Goal: Obtain resource: Download file/media

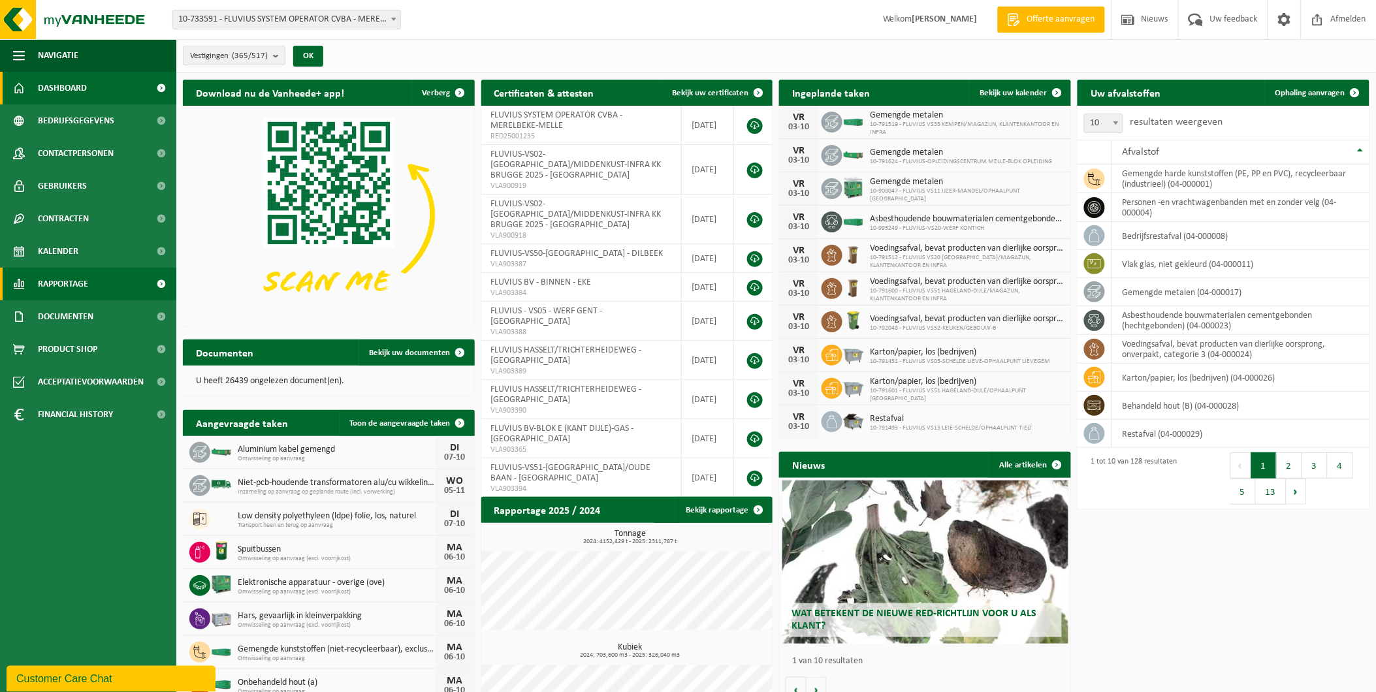
click at [63, 284] on span "Rapportage" at bounding box center [63, 284] width 50 height 33
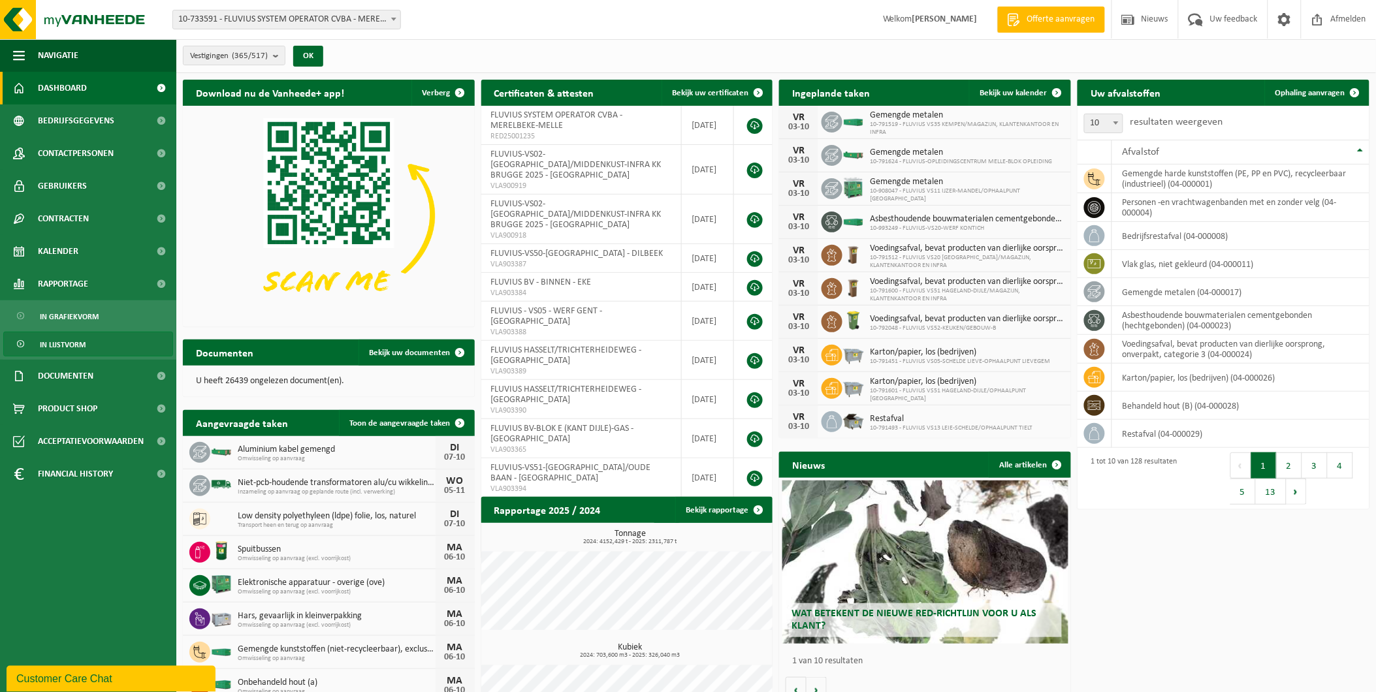
click at [62, 342] on span "In lijstvorm" at bounding box center [63, 345] width 46 height 25
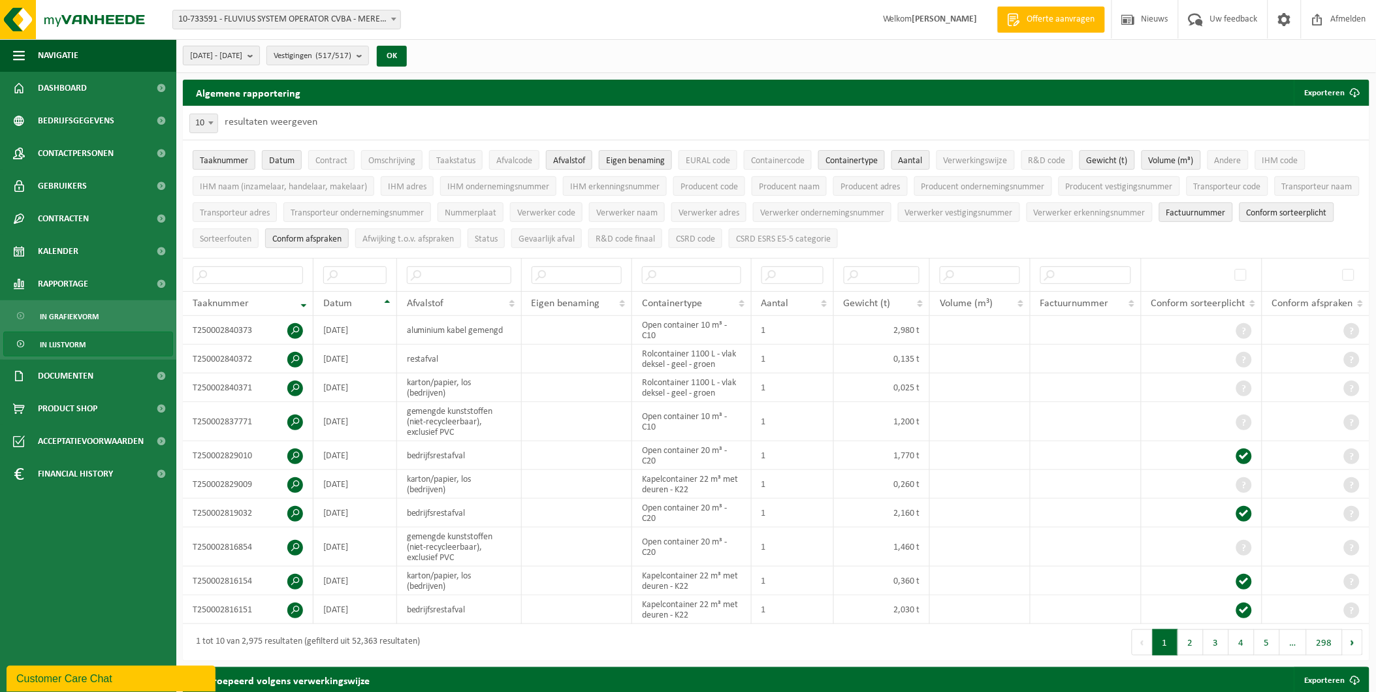
click at [259, 57] on b "submit" at bounding box center [254, 55] width 12 height 18
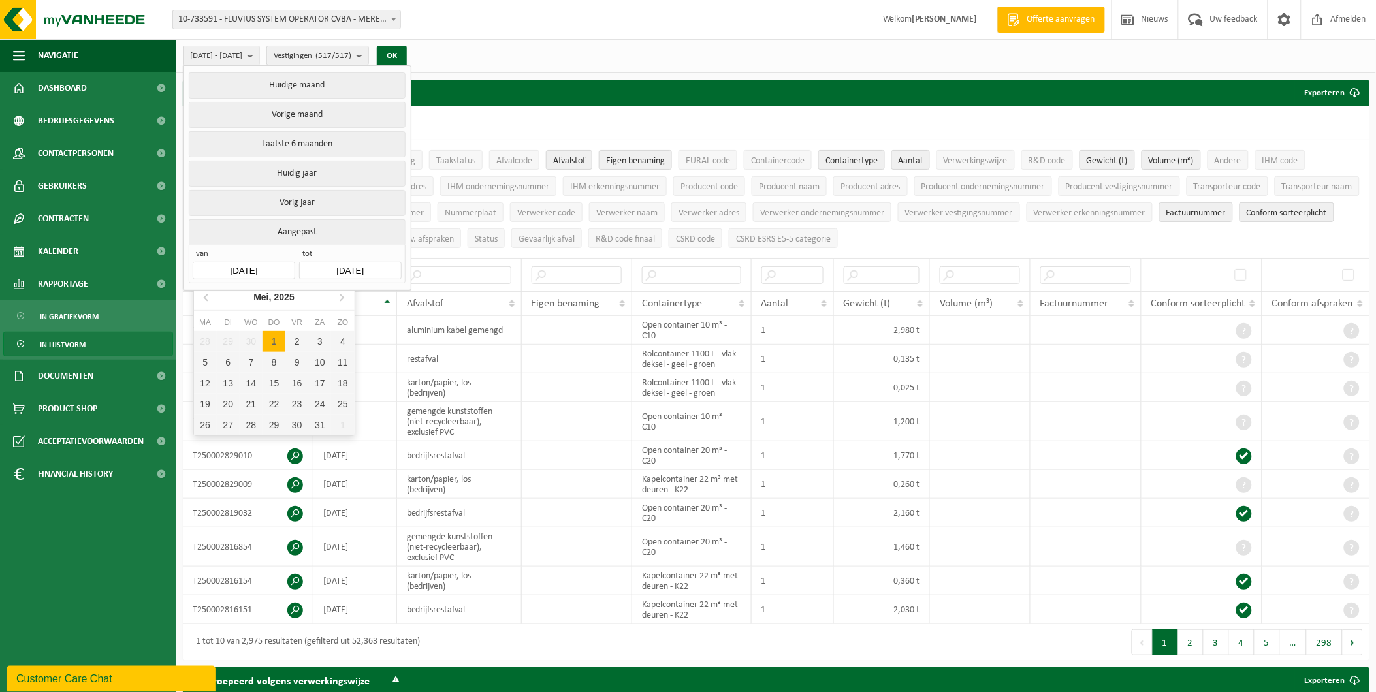
click at [269, 263] on input "2025-05-01" at bounding box center [244, 271] width 102 height 18
click at [341, 298] on icon at bounding box center [341, 297] width 21 height 21
click at [225, 340] on div "1" at bounding box center [228, 341] width 23 height 21
type input "2025-07-01"
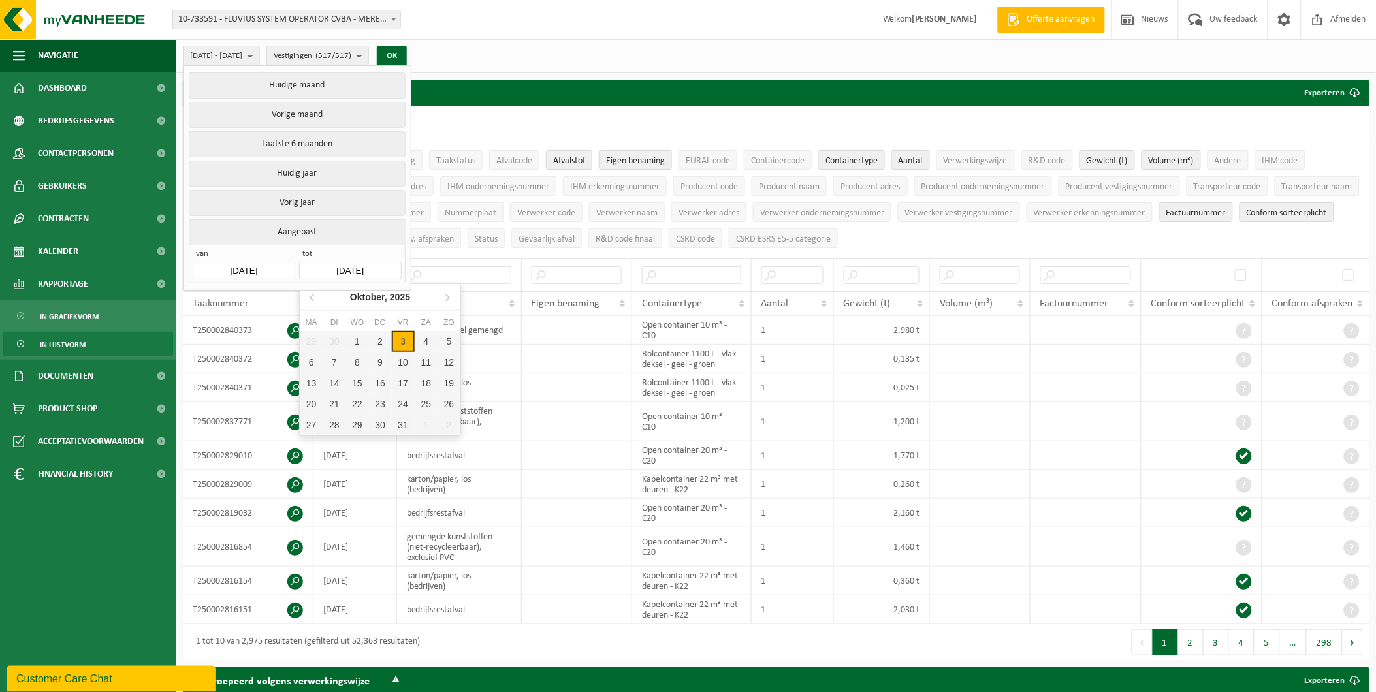
click at [377, 265] on input "2025-10-03" at bounding box center [350, 271] width 102 height 18
click at [308, 301] on icon at bounding box center [312, 297] width 21 height 21
click at [334, 425] on div "30" at bounding box center [334, 425] width 23 height 21
type input "2025-09-30"
type input "2025-07-01"
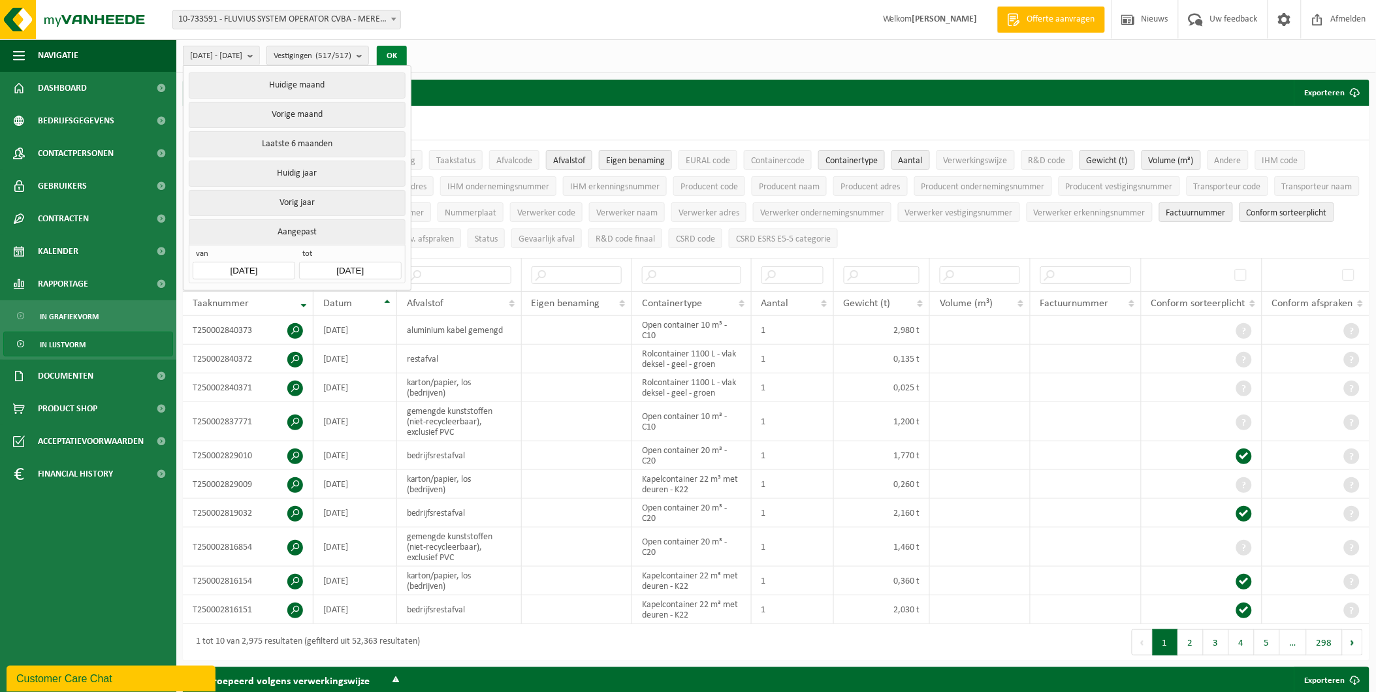
click at [407, 59] on button "OK" at bounding box center [392, 56] width 30 height 21
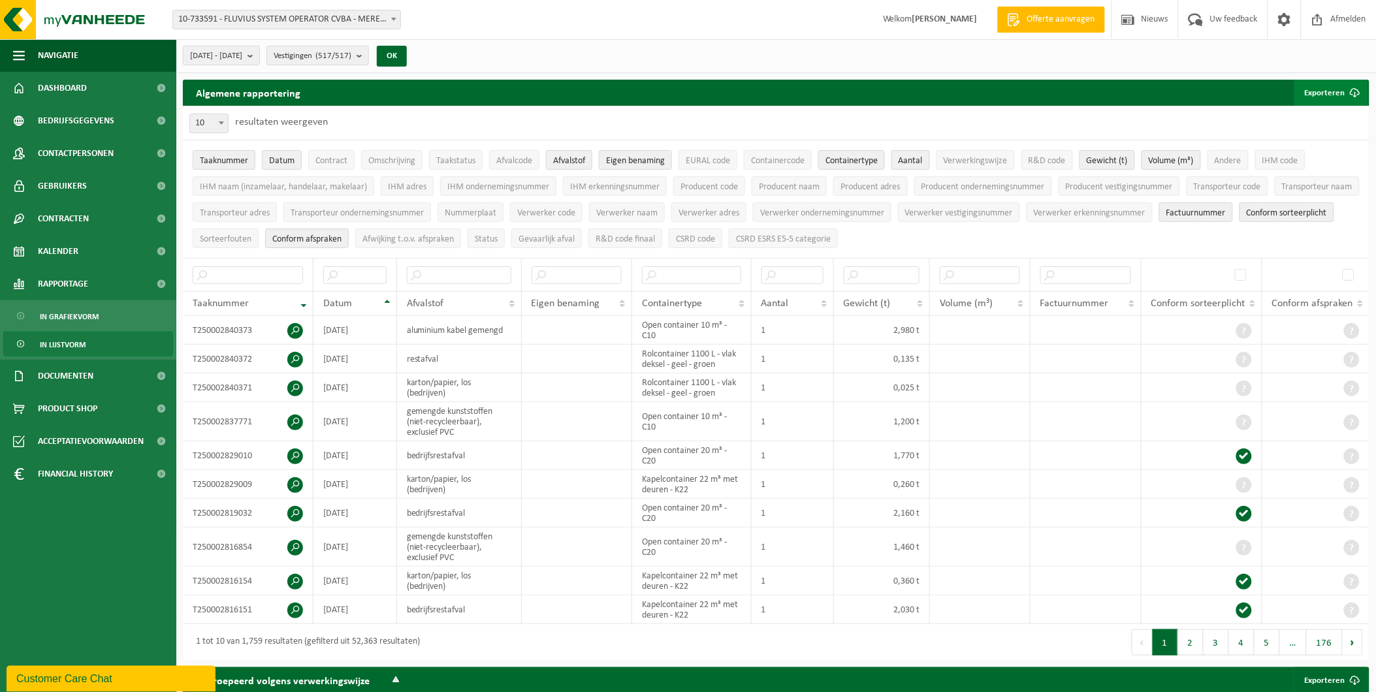
click at [1354, 88] on span "submit" at bounding box center [1355, 93] width 26 height 26
click at [1307, 139] on link "Alle beschikbare kolommen" at bounding box center [1309, 145] width 118 height 26
